Goal: Transaction & Acquisition: Purchase product/service

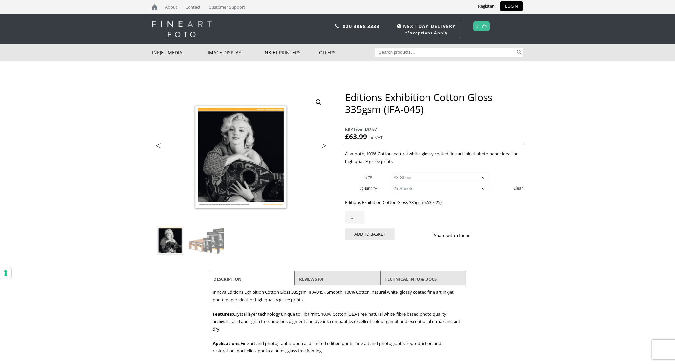
select select "a3-sheet"
select select "25-sheets"
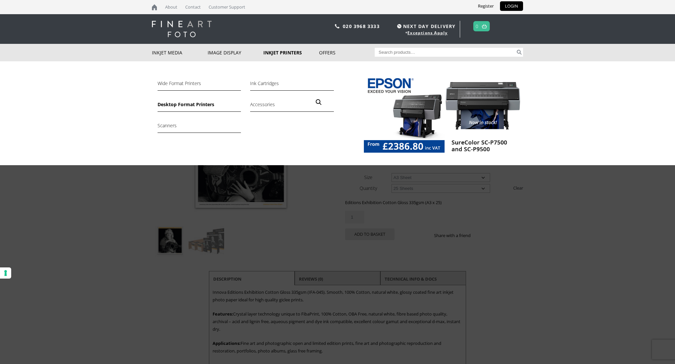
click at [174, 108] on link "Desktop Format Printers" at bounding box center [199, 106] width 83 height 11
click at [179, 105] on link "Desktop Format Printers" at bounding box center [199, 106] width 83 height 11
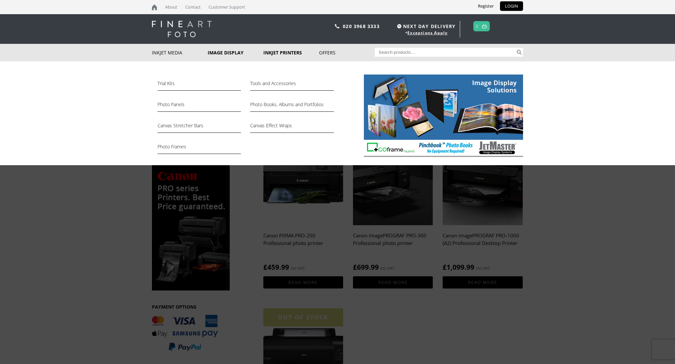
click at [227, 52] on link "Image Display" at bounding box center [236, 52] width 56 height 17
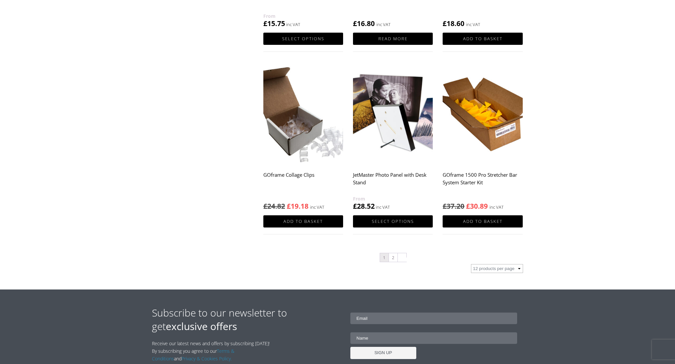
scroll to position [611, 0]
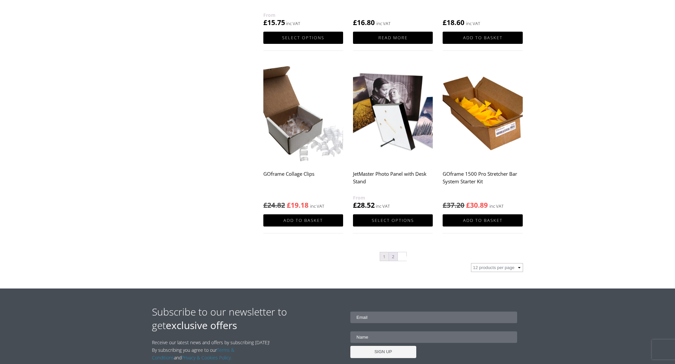
click at [394, 256] on link "2" at bounding box center [393, 256] width 9 height 9
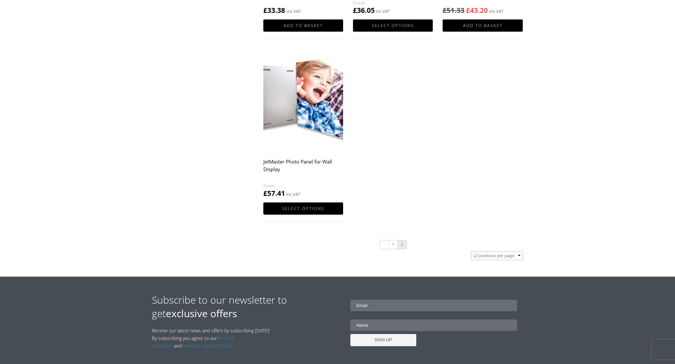
scroll to position [264, 0]
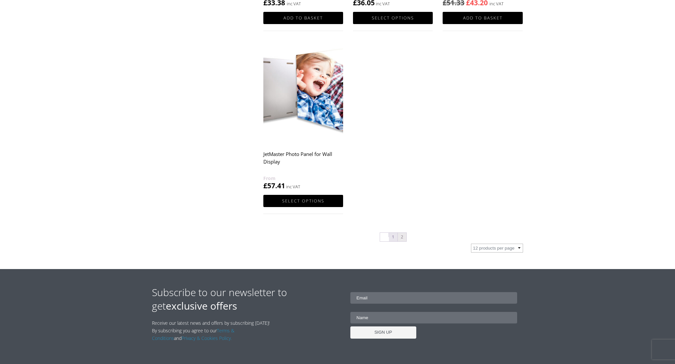
click at [392, 236] on link "1" at bounding box center [393, 237] width 9 height 9
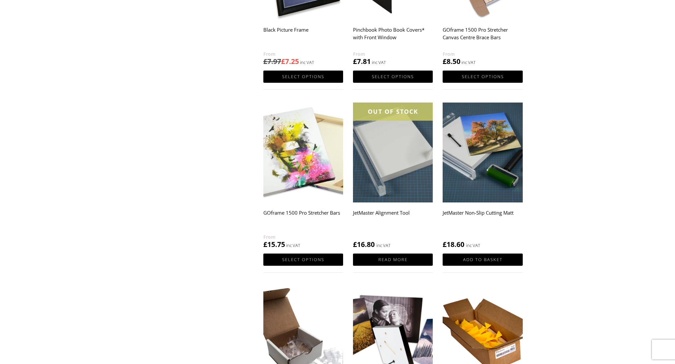
scroll to position [402, 0]
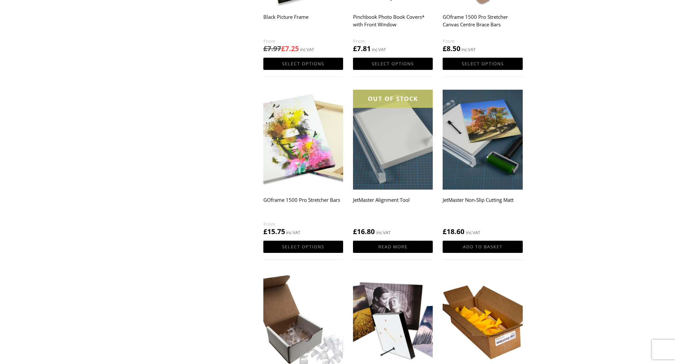
click at [397, 163] on img at bounding box center [393, 140] width 80 height 100
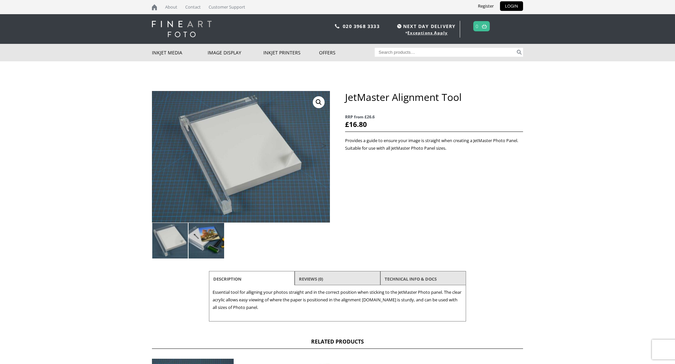
click at [201, 238] on img at bounding box center [207, 241] width 36 height 36
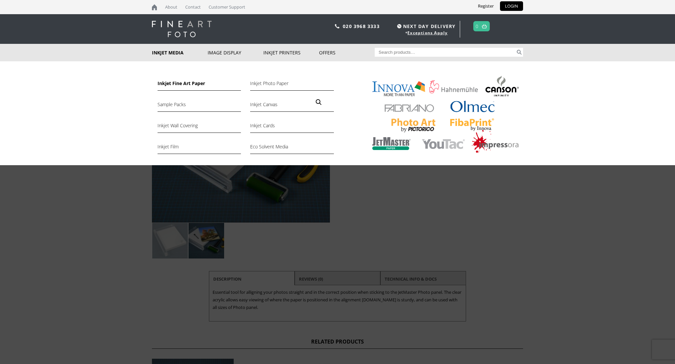
click at [175, 83] on link "Inkjet Fine Art Paper" at bounding box center [199, 84] width 83 height 11
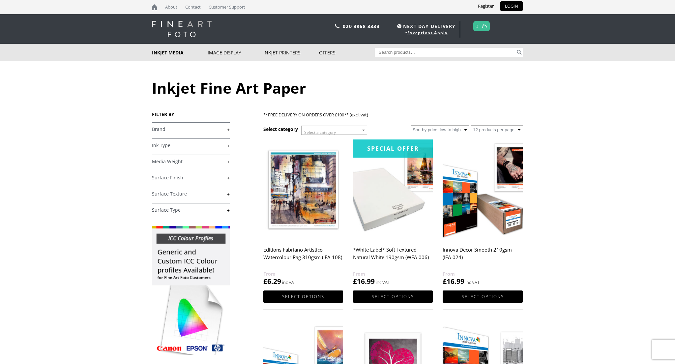
click at [229, 210] on link "+" at bounding box center [191, 210] width 78 height 6
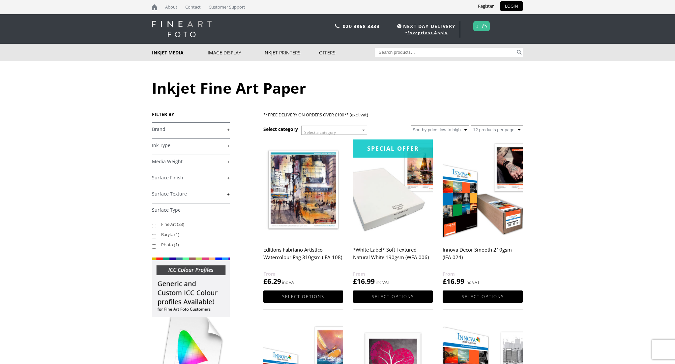
click at [229, 193] on link "+" at bounding box center [191, 194] width 78 height 6
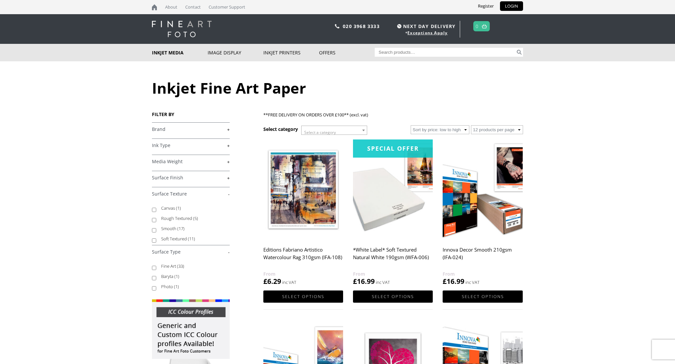
click at [229, 177] on link "+" at bounding box center [191, 178] width 78 height 6
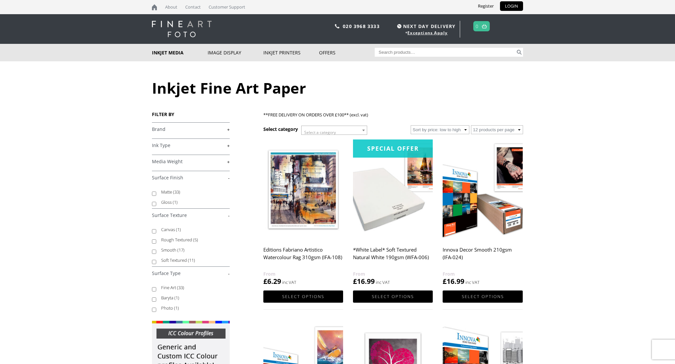
click at [227, 162] on link "+" at bounding box center [191, 162] width 78 height 6
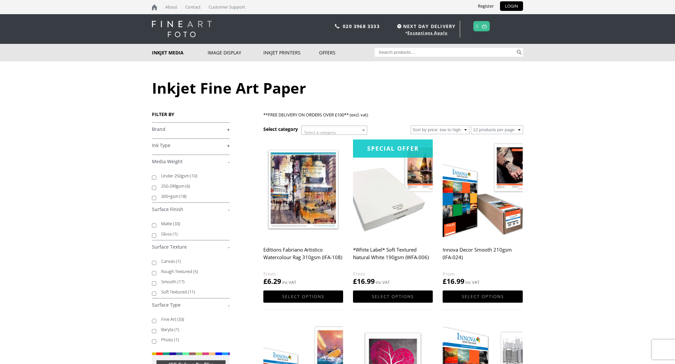
click at [229, 145] on link "+" at bounding box center [191, 145] width 78 height 6
click at [230, 128] on link "+" at bounding box center [191, 129] width 78 height 6
click at [324, 133] on span "Select a category" at bounding box center [320, 133] width 32 height 6
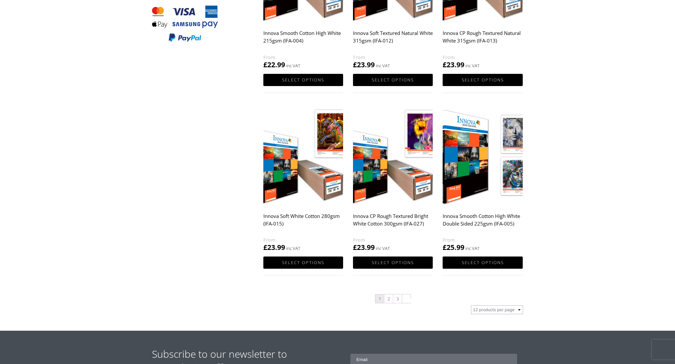
scroll to position [583, 0]
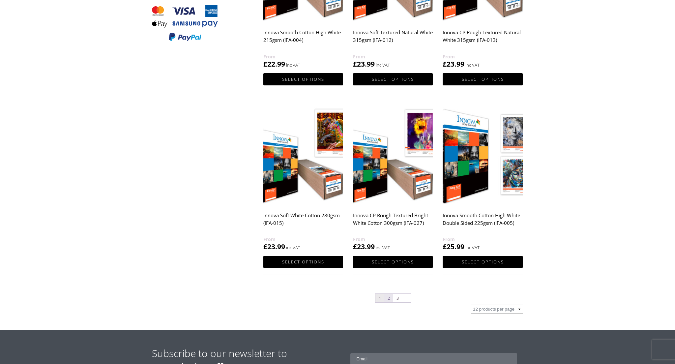
click at [390, 298] on link "2" at bounding box center [389, 298] width 9 height 9
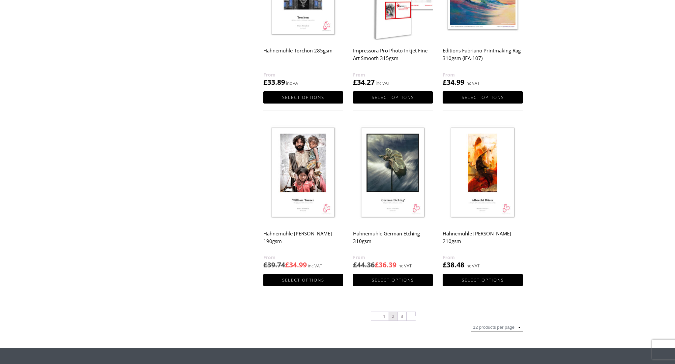
scroll to position [552, 0]
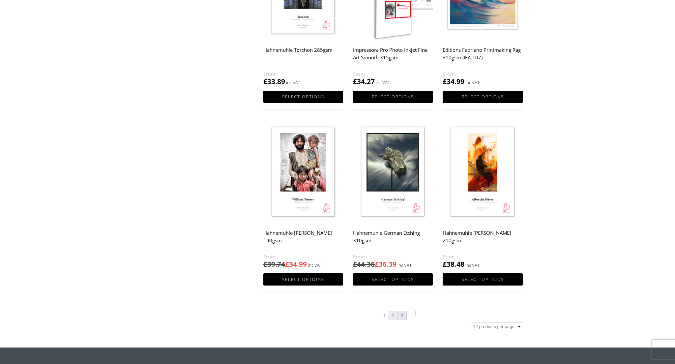
click at [404, 314] on link "3" at bounding box center [402, 315] width 9 height 9
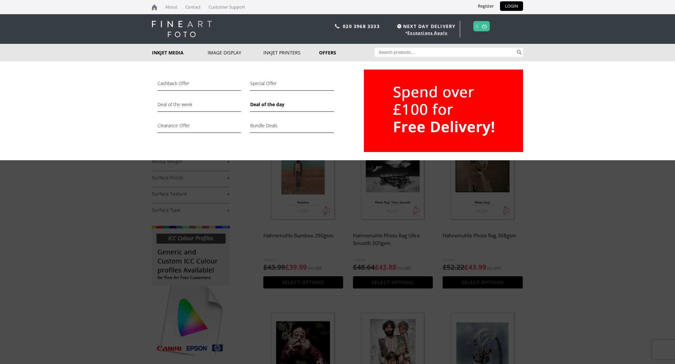
click at [282, 105] on link "Deal of the day" at bounding box center [291, 106] width 83 height 11
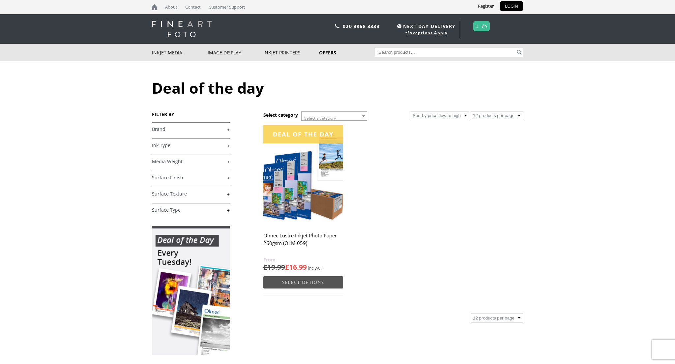
click at [307, 283] on link "Select options" at bounding box center [303, 282] width 80 height 12
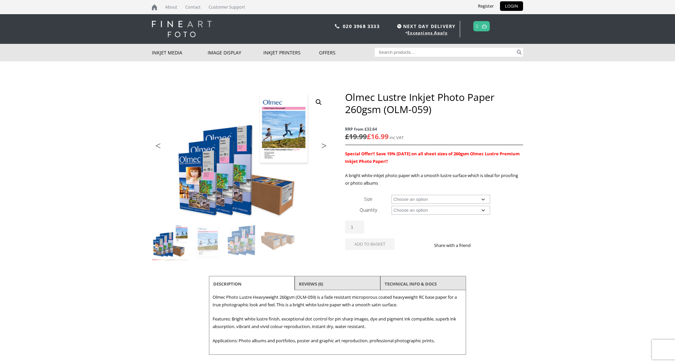
click at [442, 199] on select "Choose an option A4 Sheet A3 Sheet A3+ Sheet A2 Sheet 17" Wide Roll 24" Wide Ro…" at bounding box center [441, 199] width 99 height 9
click at [392, 195] on select "Choose an option A4 Sheet A3 Sheet A3+ Sheet A2 Sheet 17" Wide Roll 24" Wide Ro…" at bounding box center [441, 199] width 99 height 9
select select "a3-sheet"
click at [434, 211] on select "Choose an option 50 Sheets" at bounding box center [441, 210] width 99 height 9
select select "50-sheets"
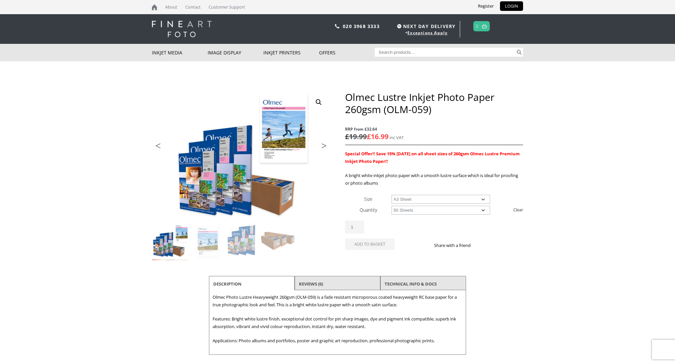
click at [392, 206] on select "Choose an option 50 Sheets" at bounding box center [441, 210] width 99 height 9
select select "a3-sheet"
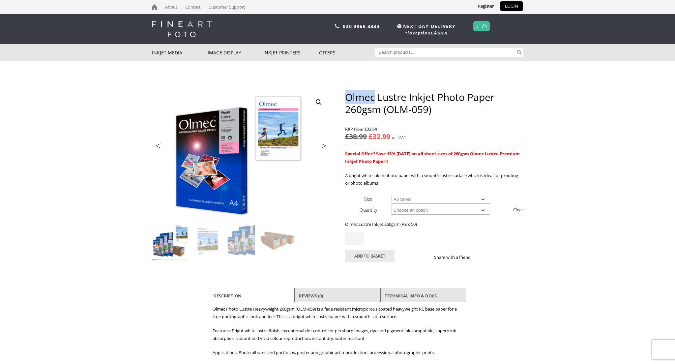
drag, startPoint x: 347, startPoint y: 96, endPoint x: 373, endPoint y: 99, distance: 25.9
click at [373, 99] on h1 "Olmec Lustre Inkjet Photo Paper 260gsm (OLM-059)" at bounding box center [434, 103] width 178 height 24
copy h1 "Olmec"
